Goal: Task Accomplishment & Management: Manage account settings

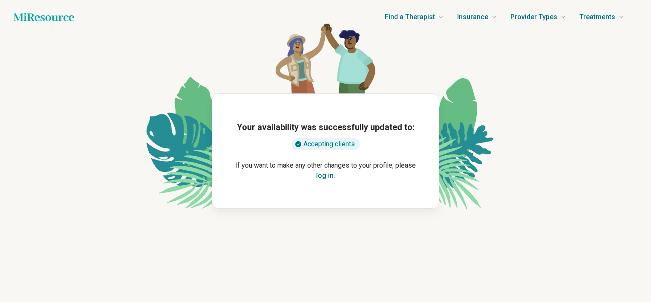
click at [327, 175] on button "log in" at bounding box center [324, 175] width 17 height 10
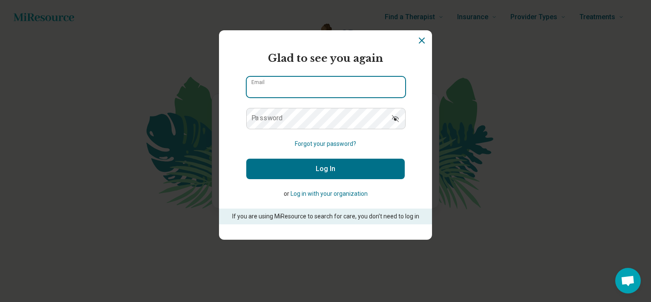
click at [324, 84] on input "Email" at bounding box center [326, 87] width 159 height 20
type input "**********"
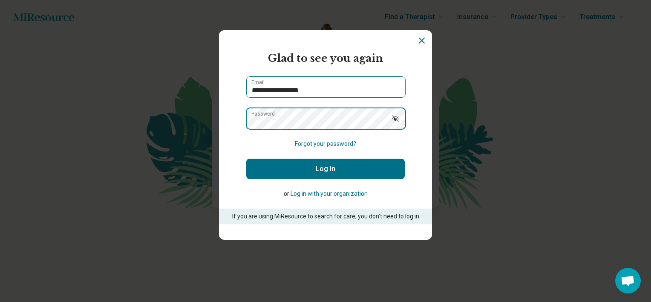
click at [246, 159] on button "Log In" at bounding box center [325, 169] width 159 height 20
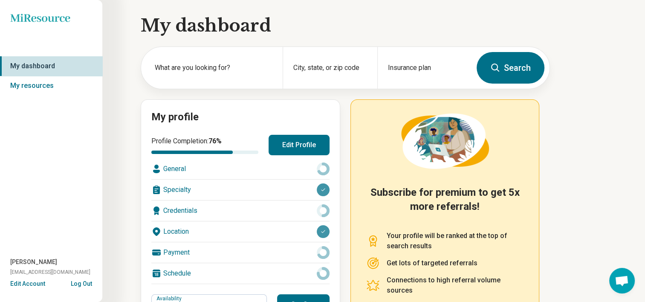
click at [300, 144] on button "Edit Profile" at bounding box center [299, 145] width 61 height 20
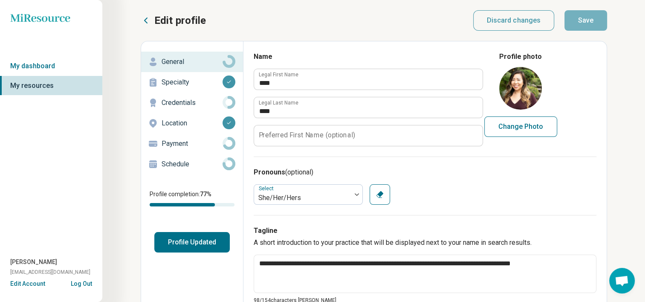
click at [183, 158] on div "Schedule" at bounding box center [192, 164] width 88 height 14
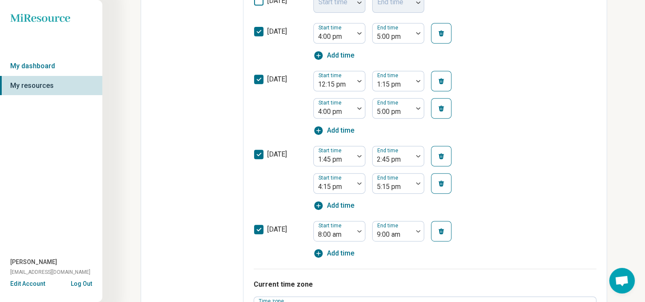
scroll to position [384, 0]
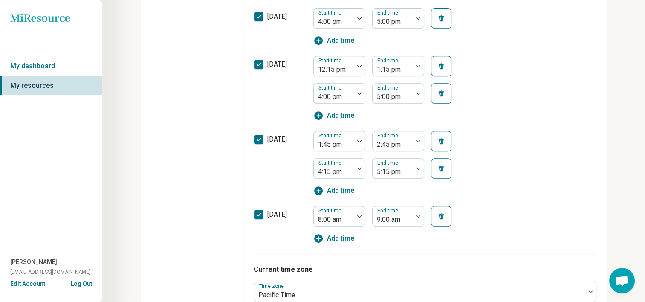
click at [436, 172] on button "button" at bounding box center [441, 168] width 20 height 20
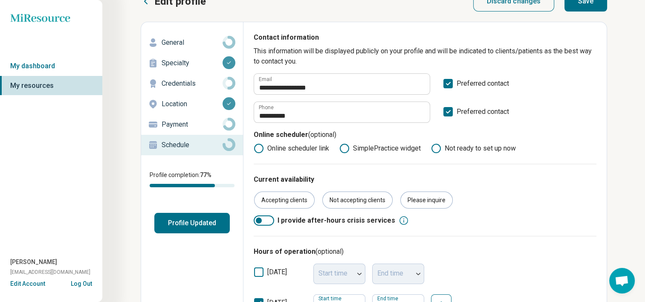
scroll to position [0, 0]
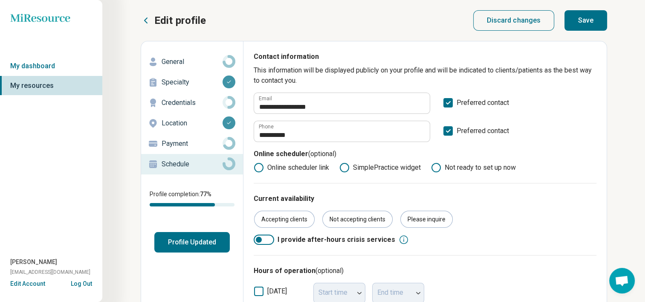
click at [588, 24] on button "Save" at bounding box center [585, 20] width 43 height 20
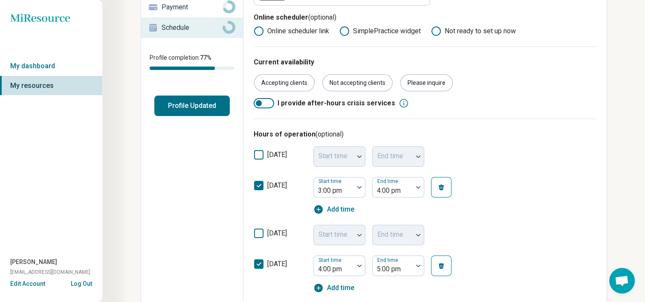
scroll to position [85, 0]
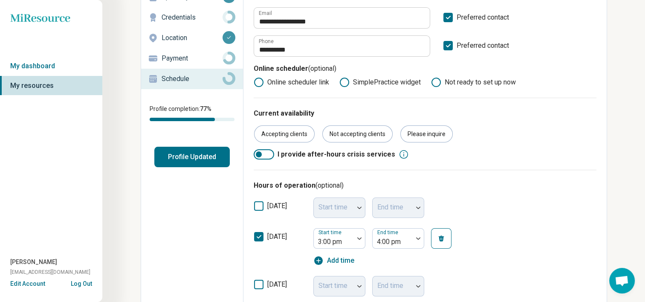
click at [199, 153] on button "Profile Updated" at bounding box center [191, 157] width 75 height 20
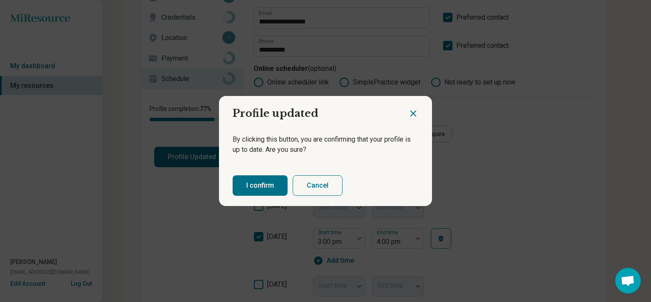
click at [266, 187] on button "I confirm" at bounding box center [260, 185] width 55 height 20
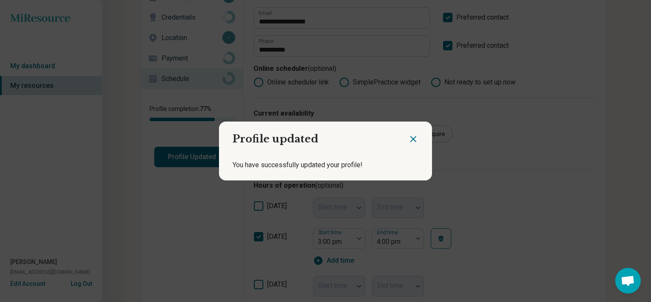
click at [410, 138] on icon "Close dialog" at bounding box center [413, 139] width 10 height 10
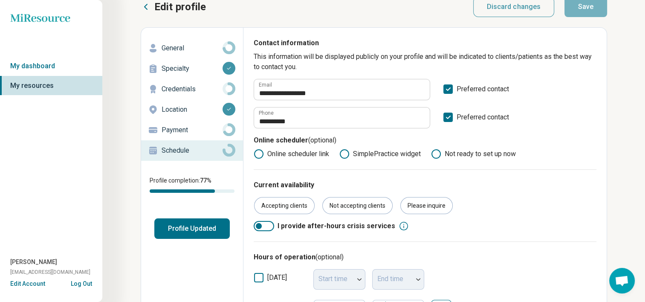
scroll to position [0, 0]
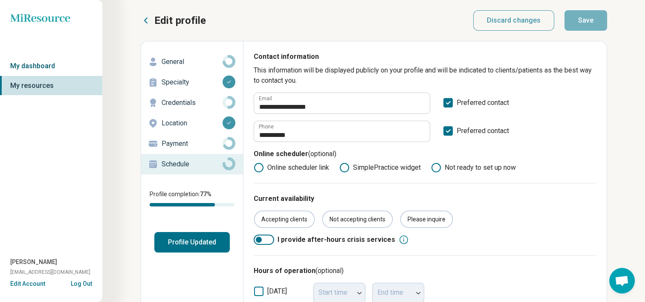
click at [33, 65] on link "My dashboard" at bounding box center [51, 66] width 102 height 20
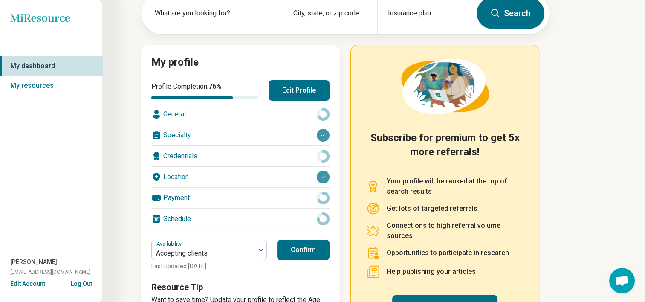
scroll to position [99, 0]
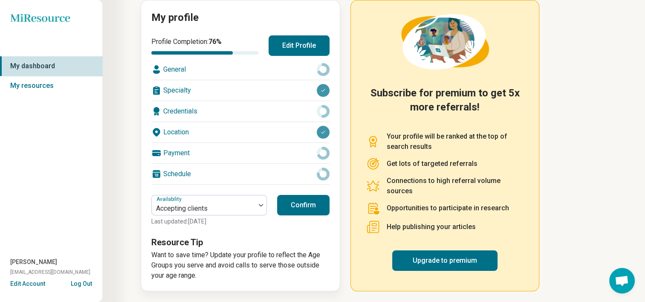
click at [87, 283] on button "Log Out" at bounding box center [81, 282] width 21 height 7
